Goal: Task Accomplishment & Management: Complete application form

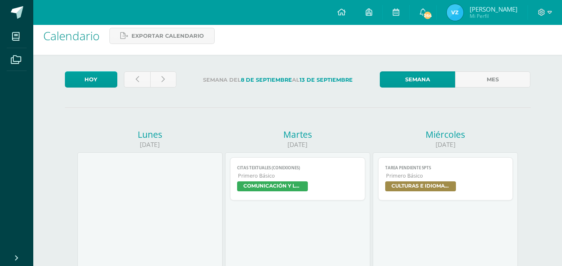
scroll to position [3, 0]
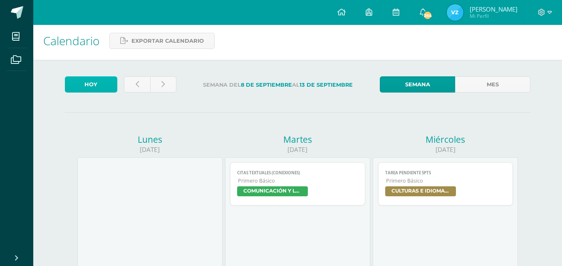
click at [91, 86] on link "Hoy" at bounding box center [91, 84] width 52 height 16
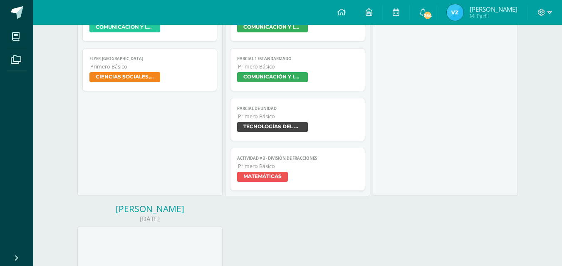
scroll to position [402, 0]
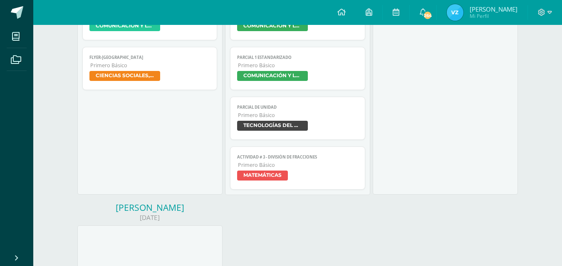
drag, startPoint x: 240, startPoint y: 123, endPoint x: 251, endPoint y: 119, distance: 11.7
click at [251, 119] on span "Primero Básico" at bounding box center [298, 115] width 120 height 7
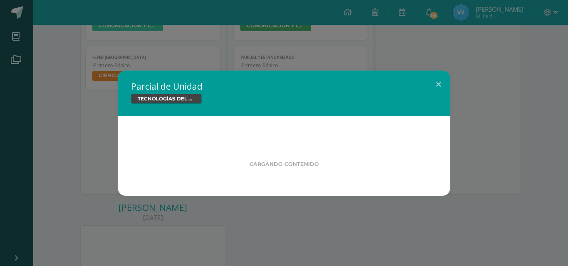
click at [251, 119] on div "Cargando contenido" at bounding box center [284, 156] width 333 height 80
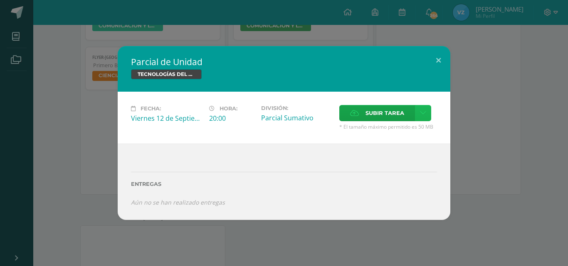
click at [424, 113] on icon at bounding box center [423, 113] width 6 height 7
click at [407, 111] on label "Subir tarea" at bounding box center [377, 113] width 76 height 16
click at [0, 0] on input "Subir tarea" at bounding box center [0, 0] width 0 height 0
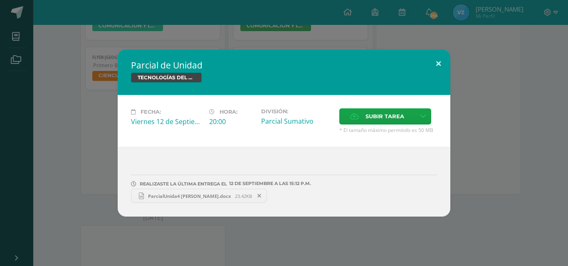
click at [440, 67] on button at bounding box center [438, 63] width 24 height 28
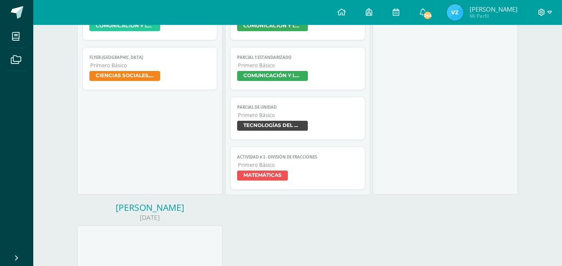
click at [551, 9] on icon at bounding box center [549, 12] width 5 height 7
click at [539, 55] on span "Cerrar sesión" at bounding box center [522, 57] width 37 height 8
